Goal: Information Seeking & Learning: Learn about a topic

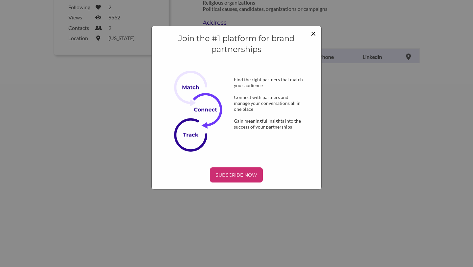
click at [314, 33] on span "×" at bounding box center [313, 33] width 5 height 11
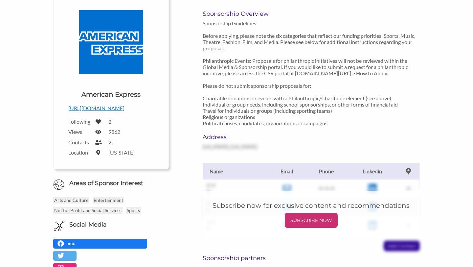
scroll to position [90, 0]
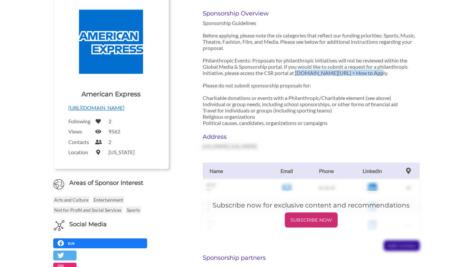
drag, startPoint x: 299, startPoint y: 74, endPoint x: 380, endPoint y: 69, distance: 81.6
click at [380, 69] on p "Sponsorship Guidelines Before applying, please note the six categories that ref…" at bounding box center [311, 73] width 217 height 106
click at [404, 75] on p "Sponsorship Guidelines Before applying, please note the six categories that ref…" at bounding box center [311, 73] width 217 height 106
drag, startPoint x: 404, startPoint y: 74, endPoint x: 266, endPoint y: 72, distance: 138.7
click at [266, 72] on p "Sponsorship Guidelines Before applying, please note the six categories that ref…" at bounding box center [311, 73] width 217 height 106
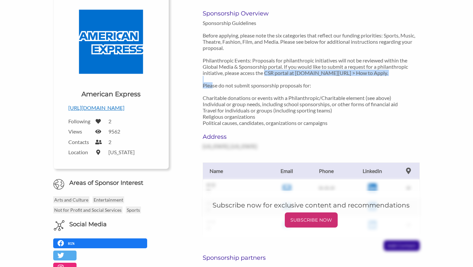
copy p "CSR portal at [DOMAIN_NAME][URL] > How to Apply"
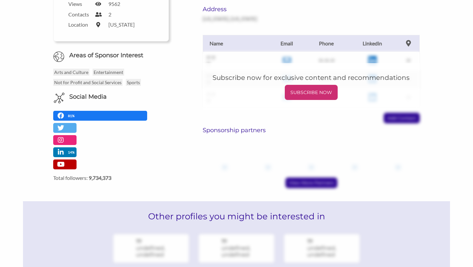
scroll to position [220, 0]
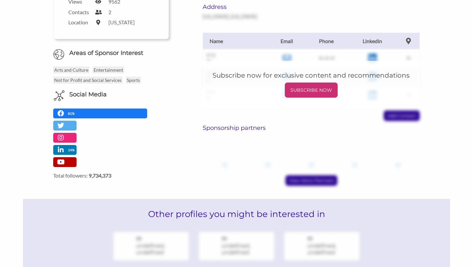
click at [253, 128] on h6 "Sponsorship partners" at bounding box center [311, 127] width 217 height 7
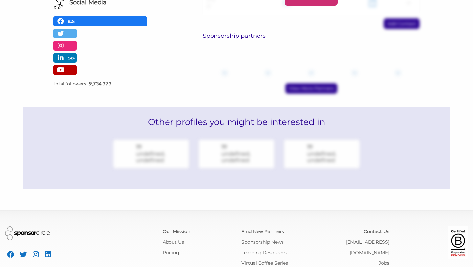
scroll to position [338, 0]
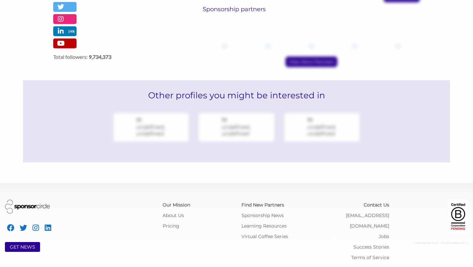
click at [262, 99] on h2 "Other profiles you might be interested in" at bounding box center [237, 95] width 428 height 30
click at [318, 62] on div "View More Partners" at bounding box center [311, 62] width 217 height 11
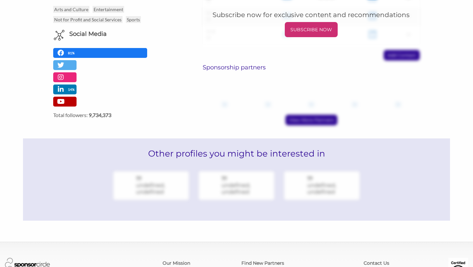
scroll to position [263, 0]
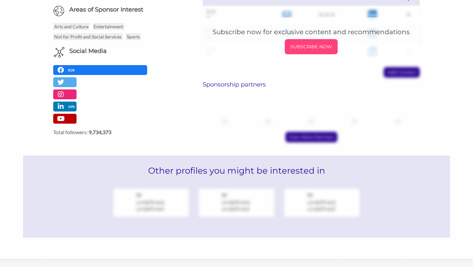
click at [317, 47] on p "SUBSCRIBE NOW" at bounding box center [312, 47] width 48 height 10
